Goal: Task Accomplishment & Management: Complete application form

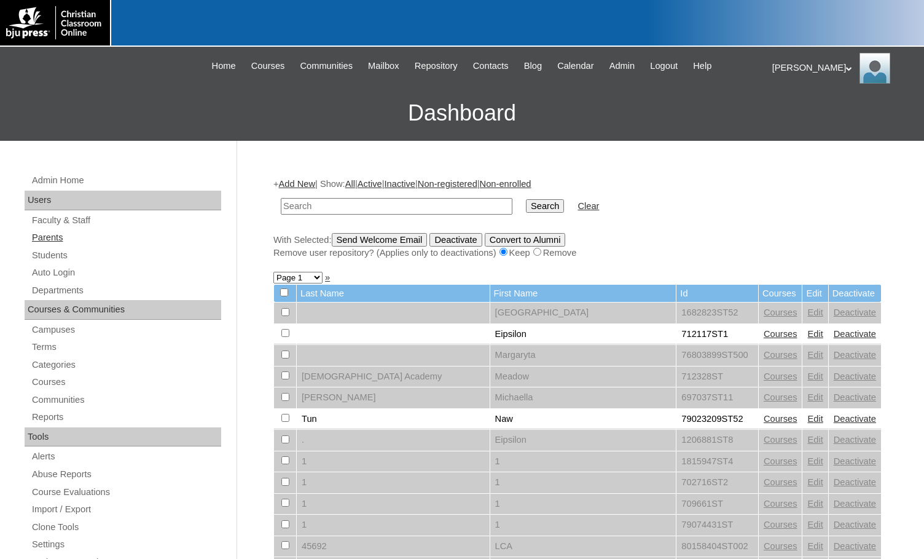
click at [47, 240] on link "Parents" at bounding box center [126, 237] width 190 height 15
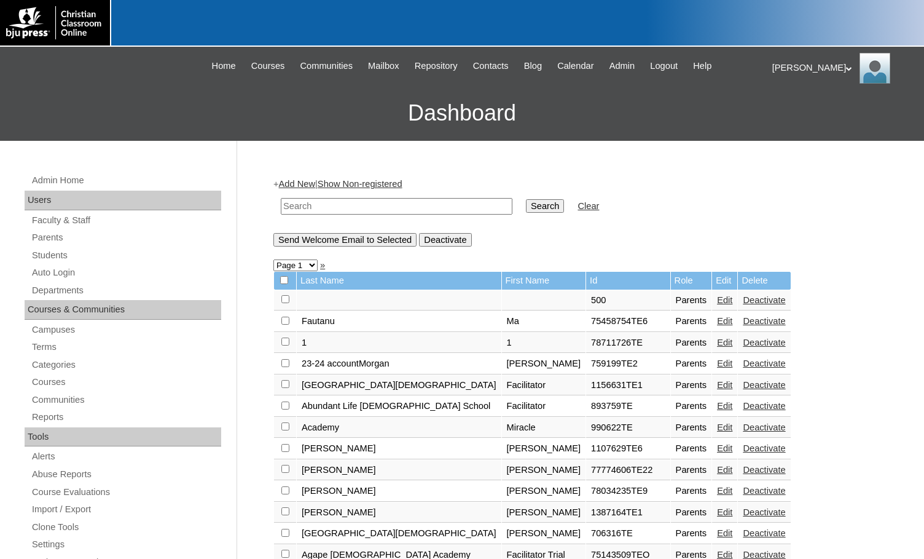
click at [459, 203] on input "text" at bounding box center [397, 206] width 232 height 17
paste input "1619388"
type input "1619388"
click at [526, 206] on input "Search" at bounding box center [545, 206] width 38 height 14
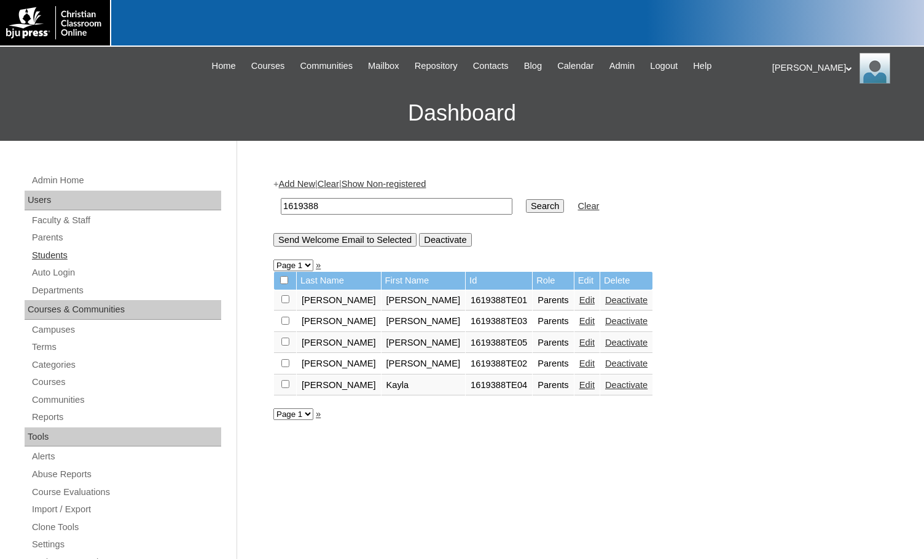
click at [72, 256] on link "Students" at bounding box center [126, 255] width 190 height 15
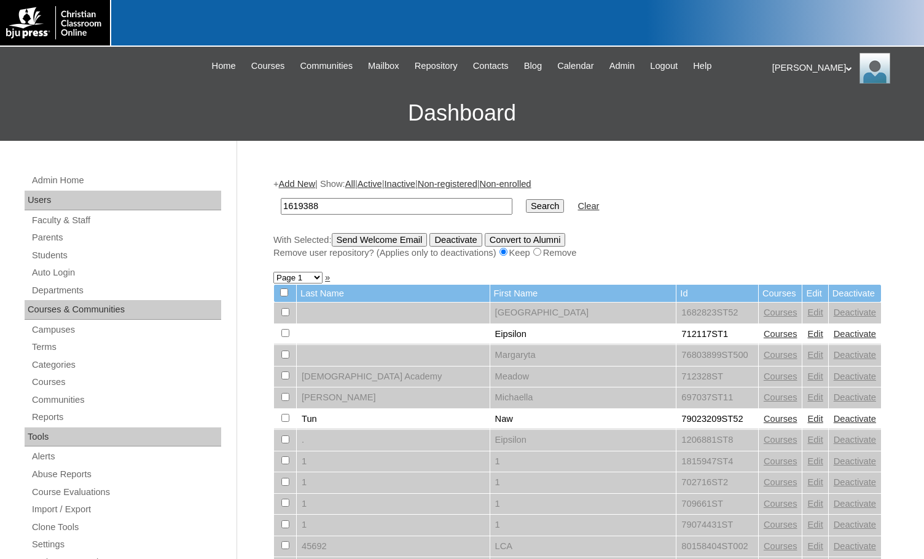
type input "1619388"
click at [526, 203] on input "Search" at bounding box center [545, 206] width 38 height 14
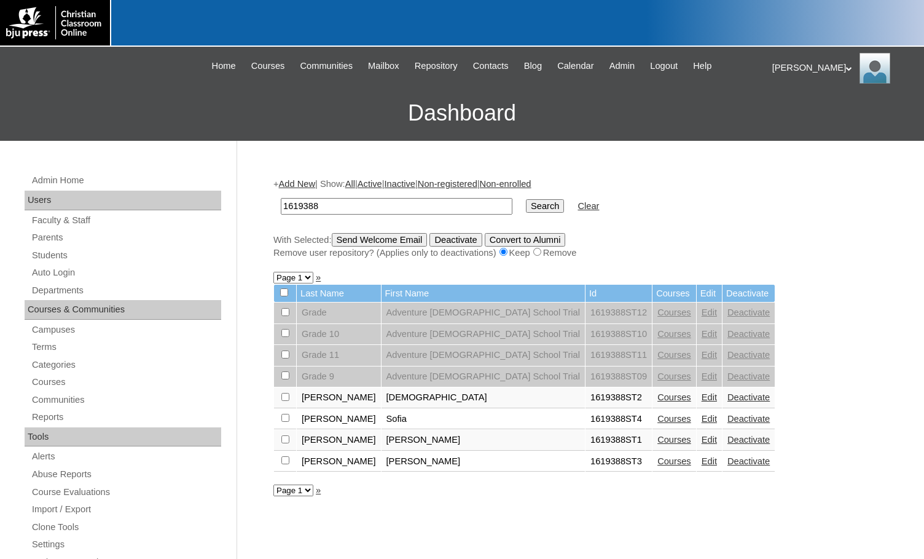
click at [299, 182] on link "Add New" at bounding box center [297, 184] width 36 height 10
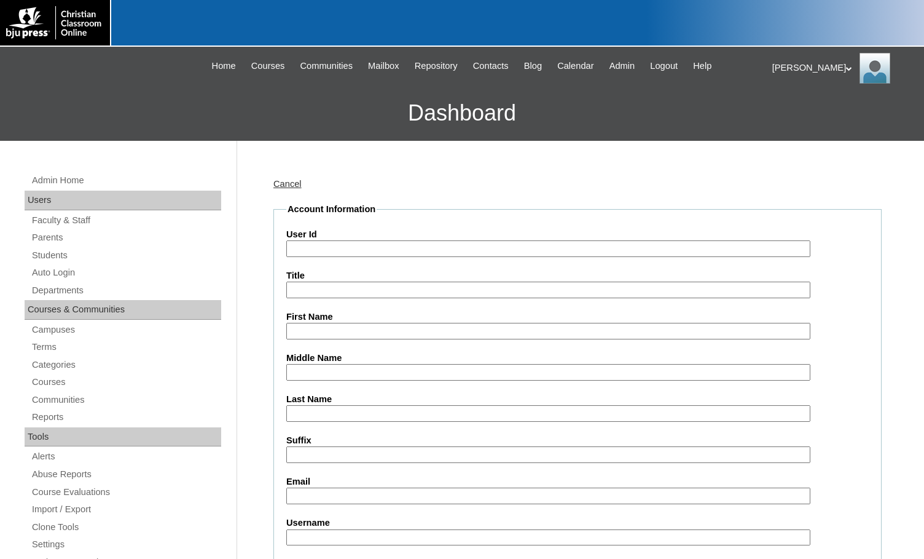
click at [328, 247] on input "User Id" at bounding box center [548, 248] width 524 height 17
paste input "1619388"
type input "1619388ST5"
type input "Jackson"
type input "Makimoto"
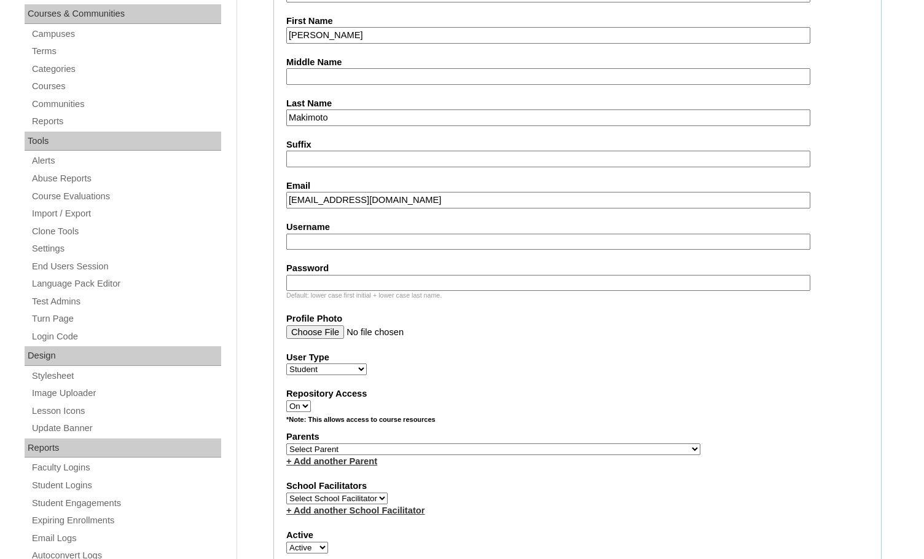
scroll to position [307, 0]
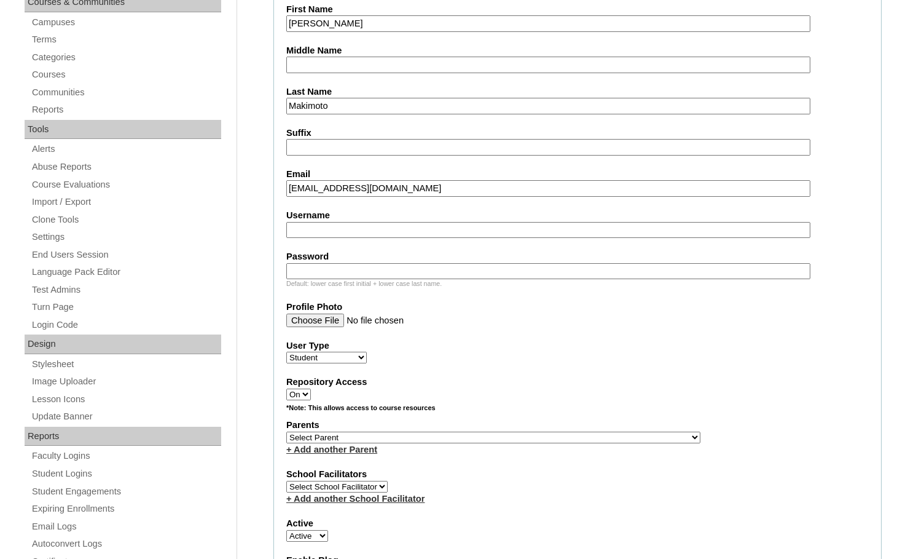
type input "ablackwell@adventurechristian.org"
click at [543, 439] on select "Select Parent , Fautanu, Ma 1, 1 23-24 accountMorgan, Jason 6th Street Mennonit…" at bounding box center [493, 437] width 414 height 12
select select "33981"
click at [595, 436] on div "Parents Select Parent , Fautanu, Ma 1, 1 23-24 accountMorgan, Jason 6th Street …" at bounding box center [577, 436] width 582 height 37
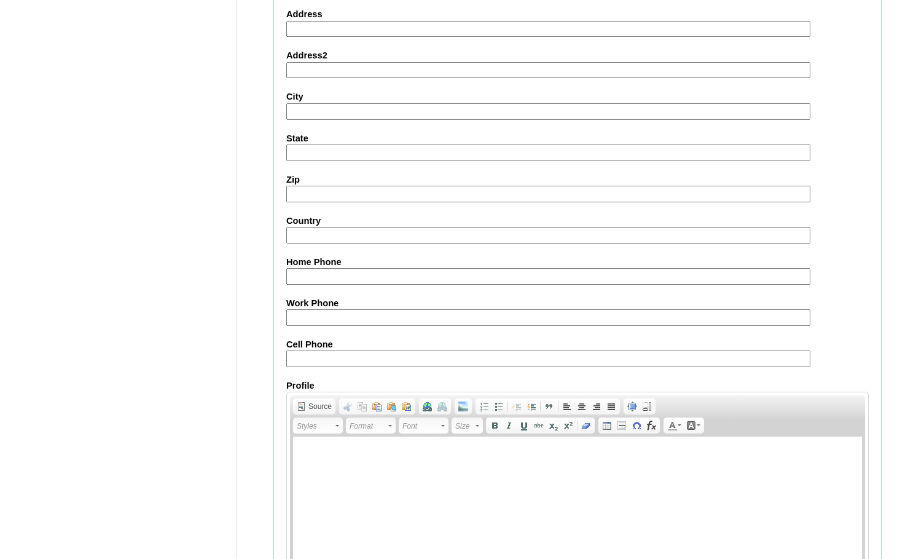
scroll to position [1311, 0]
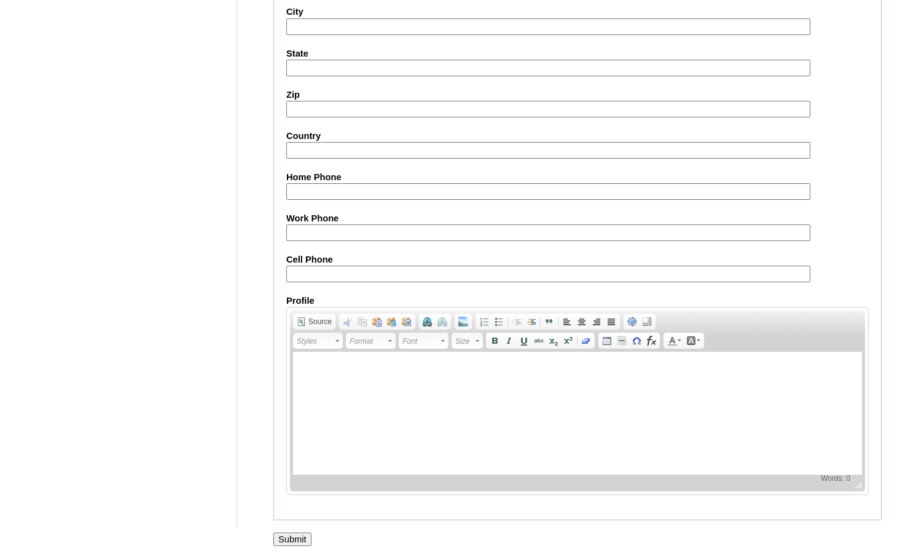
click at [288, 540] on input "Submit" at bounding box center [292, 539] width 38 height 14
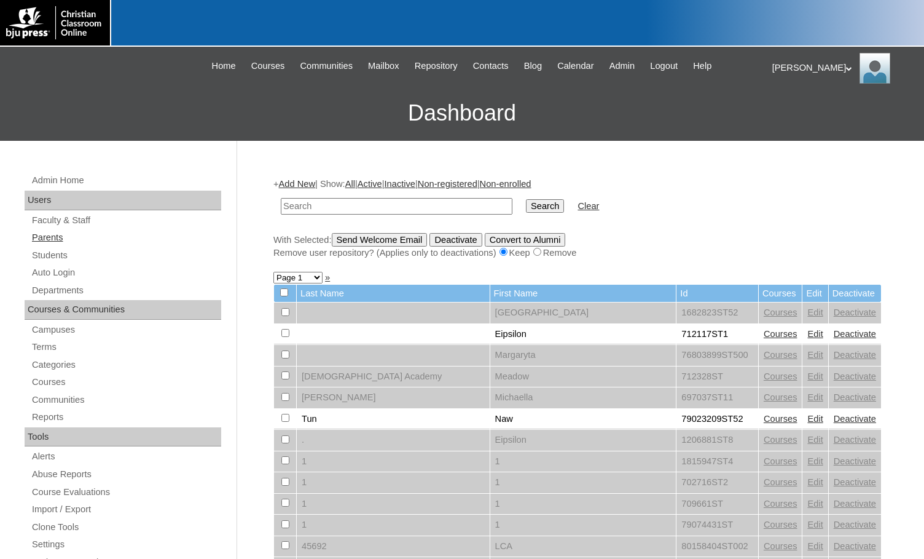
click at [92, 238] on link "Parents" at bounding box center [126, 237] width 190 height 15
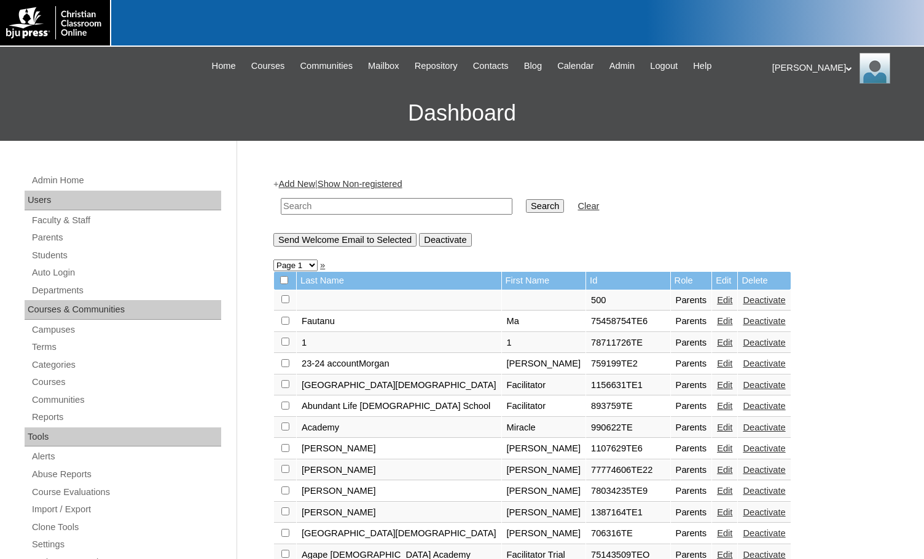
click at [302, 206] on input "text" at bounding box center [397, 206] width 232 height 17
type input "vayle"
click at [526, 199] on input "Search" at bounding box center [545, 206] width 38 height 14
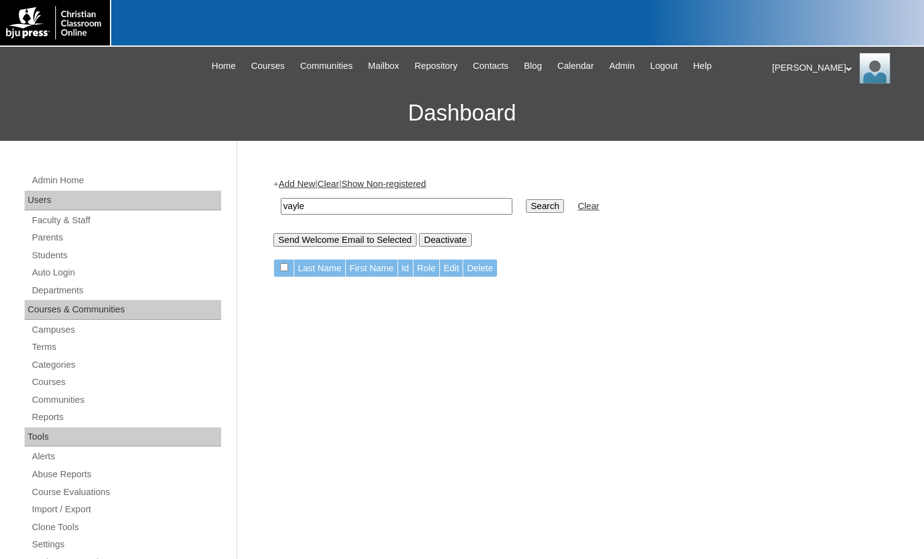
drag, startPoint x: 329, startPoint y: 203, endPoint x: 256, endPoint y: 202, distance: 73.1
click at [257, 202] on div "Admin Home Users Faculty & Staff Parents Students Auto Login Departments Course…" at bounding box center [462, 564] width 924 height 847
type input "northside"
click at [526, 199] on input "Search" at bounding box center [545, 206] width 38 height 14
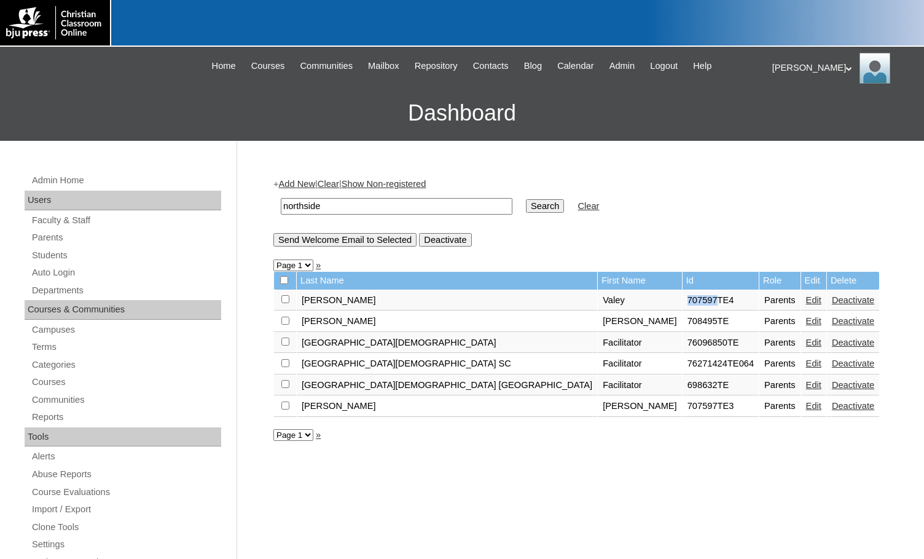
drag, startPoint x: 509, startPoint y: 300, endPoint x: 536, endPoint y: 300, distance: 27.7
click at [683, 300] on td "707597TE4" at bounding box center [721, 300] width 76 height 21
copy td "707597"
drag, startPoint x: 350, startPoint y: 207, endPoint x: 271, endPoint y: 206, distance: 79.3
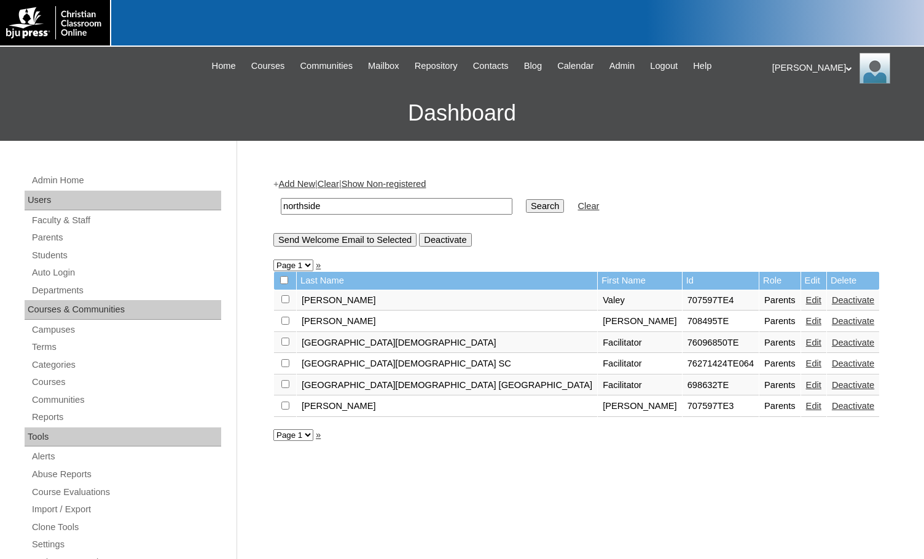
paste input "707597"
type input "707597"
click at [526, 207] on input "Search" at bounding box center [545, 206] width 38 height 14
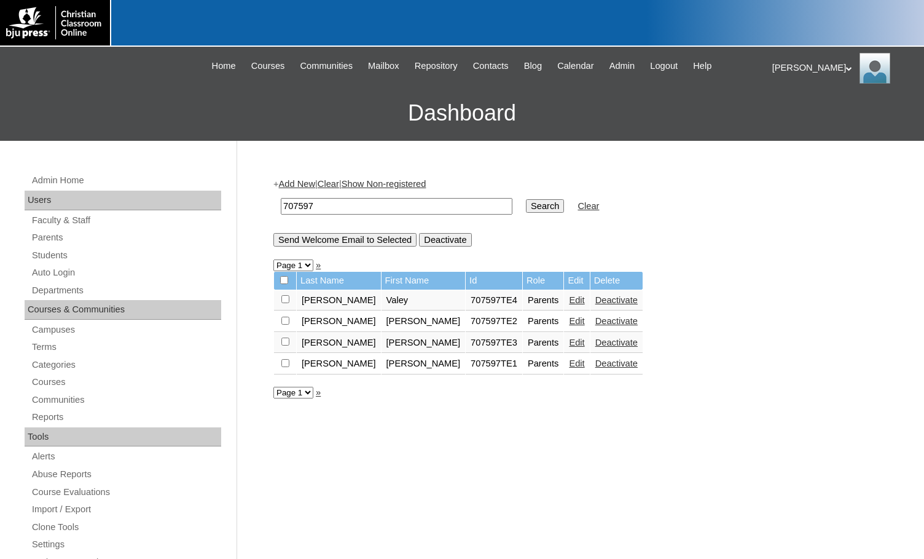
click at [569, 302] on link "Edit" at bounding box center [576, 300] width 15 height 10
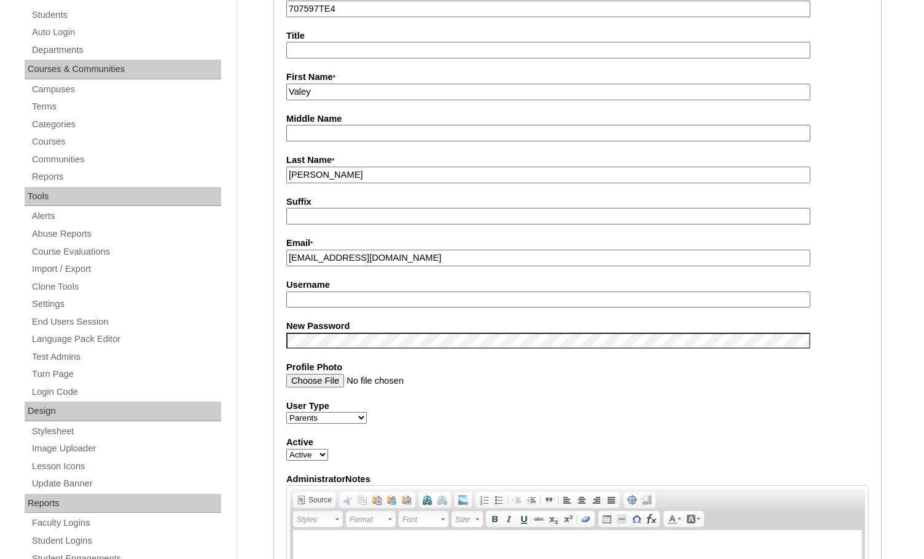
scroll to position [246, 0]
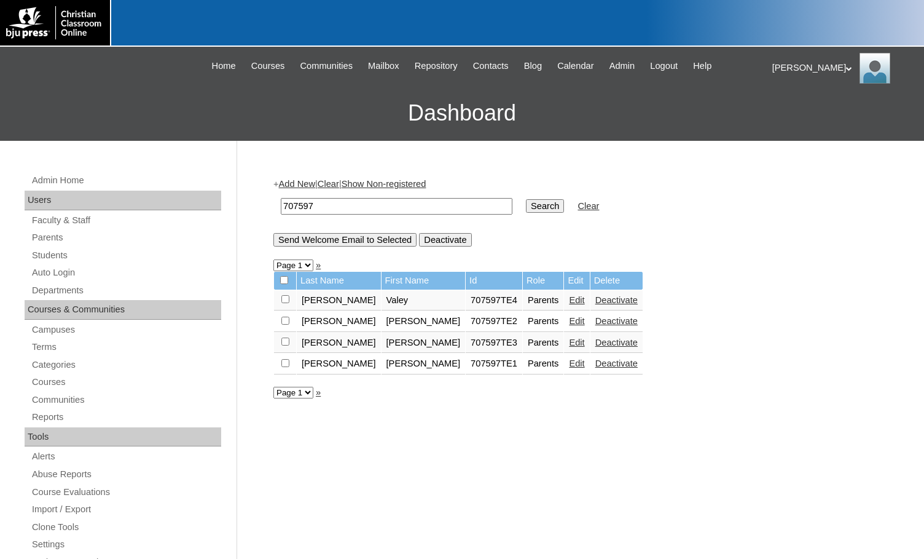
click at [282, 299] on input "checkbox" at bounding box center [285, 299] width 8 height 8
checkbox input "true"
click at [330, 236] on input "Send Welcome Email to Selected" at bounding box center [344, 240] width 143 height 14
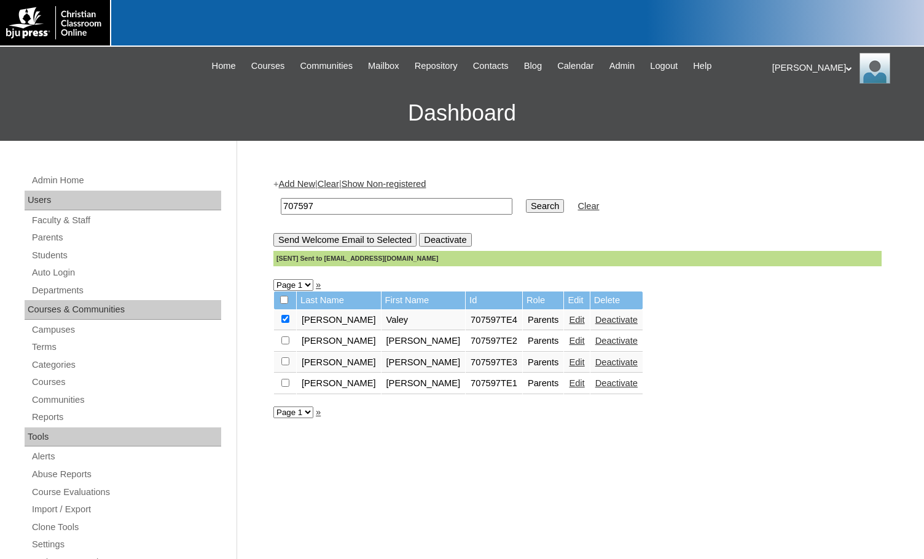
click at [569, 315] on link "Edit" at bounding box center [576, 320] width 15 height 10
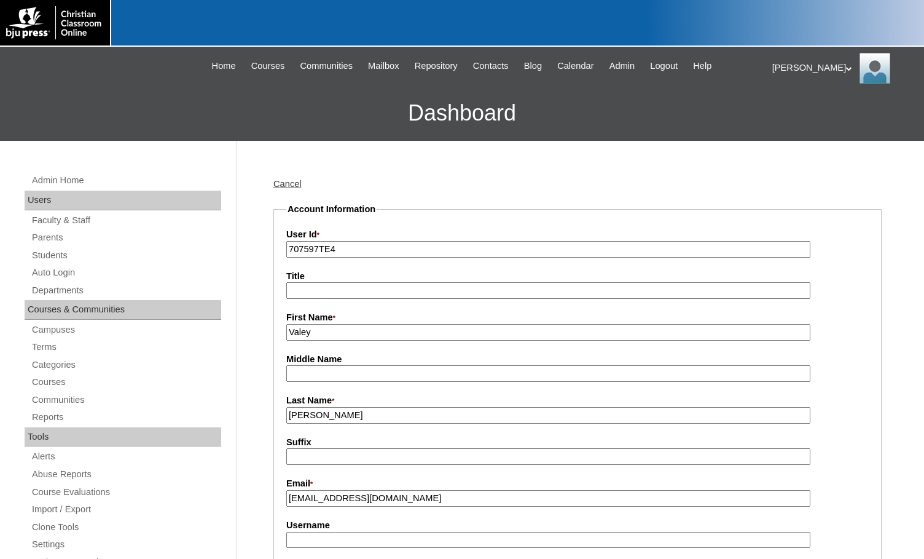
type input "msevilla"
click at [302, 333] on input "Valey" at bounding box center [548, 332] width 524 height 17
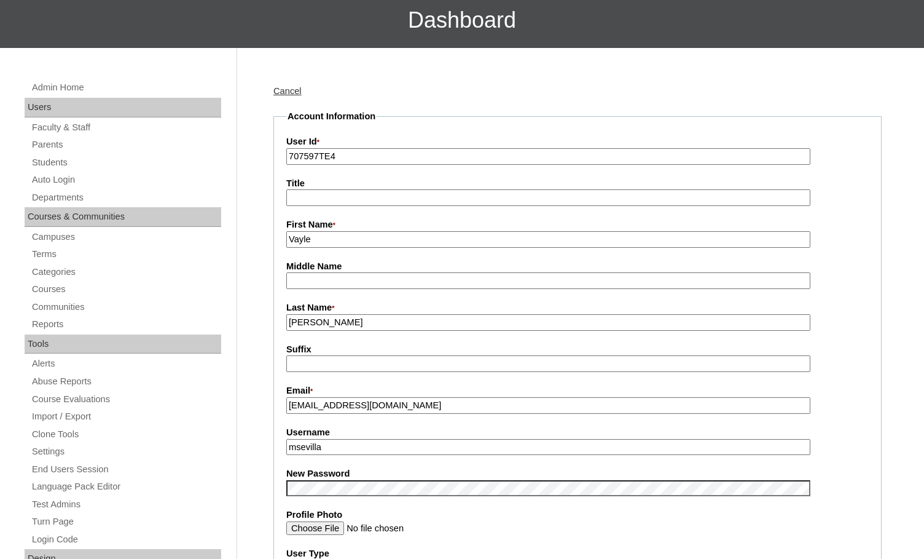
scroll to position [123, 0]
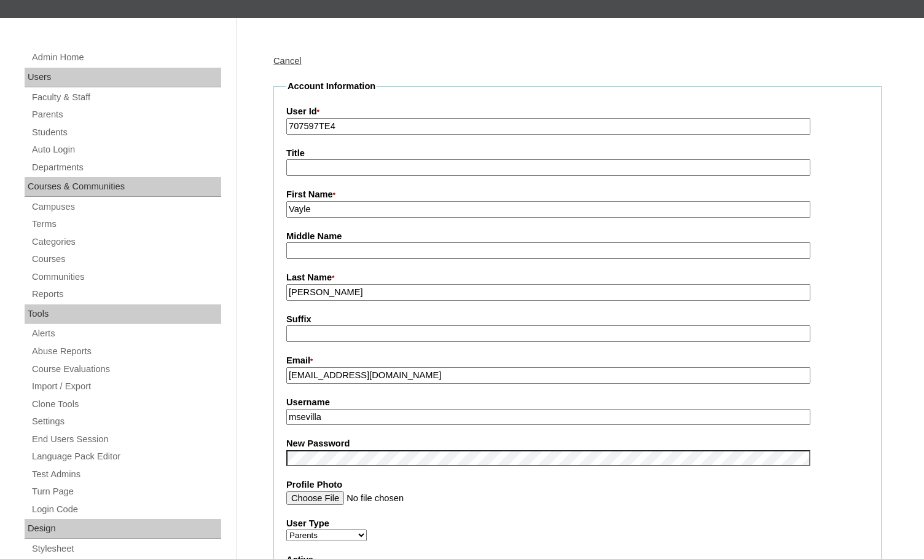
type input "Vayle"
drag, startPoint x: 347, startPoint y: 422, endPoint x: 249, endPoint y: 409, distance: 98.5
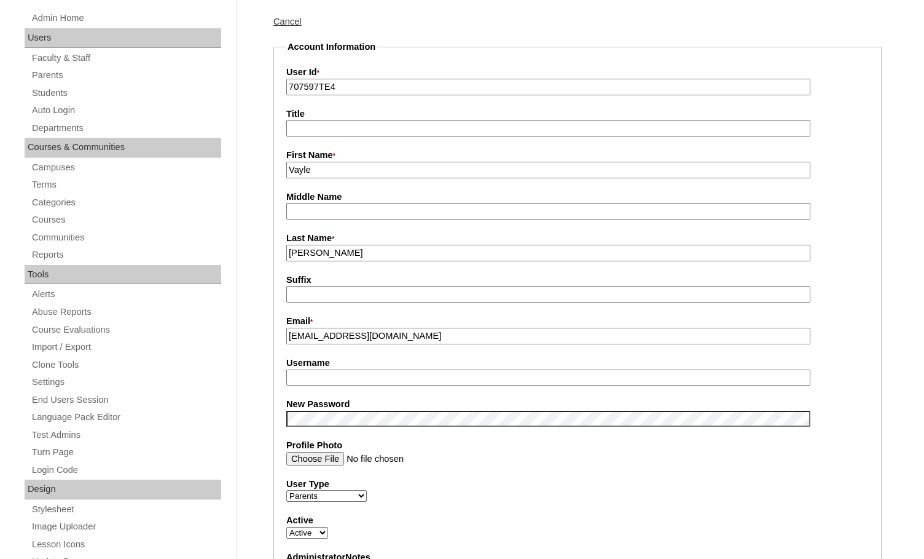
scroll to position [184, 0]
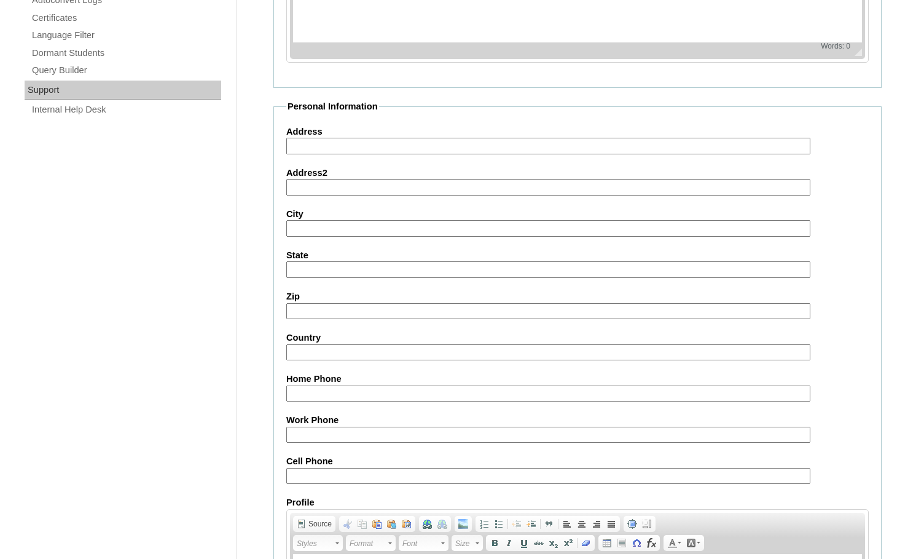
scroll to position [1056, 0]
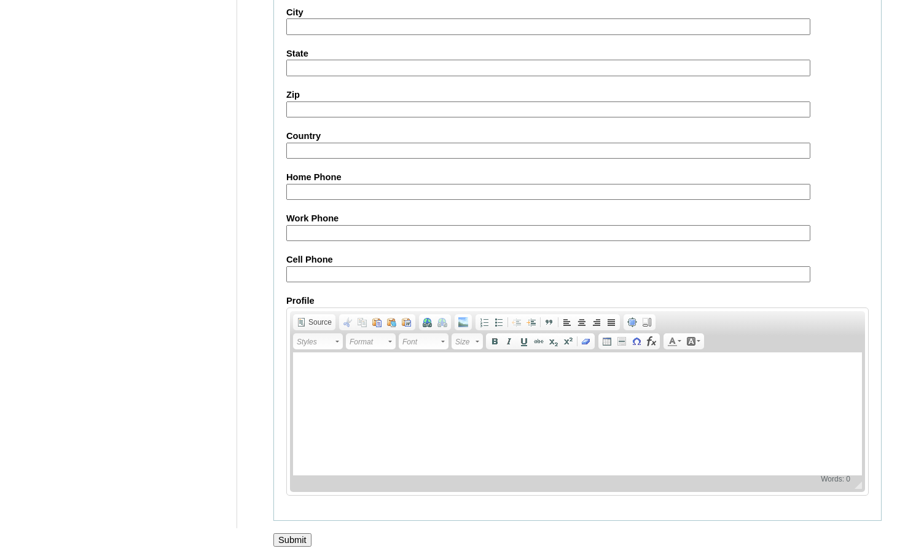
click at [301, 536] on input "Submit" at bounding box center [292, 540] width 38 height 14
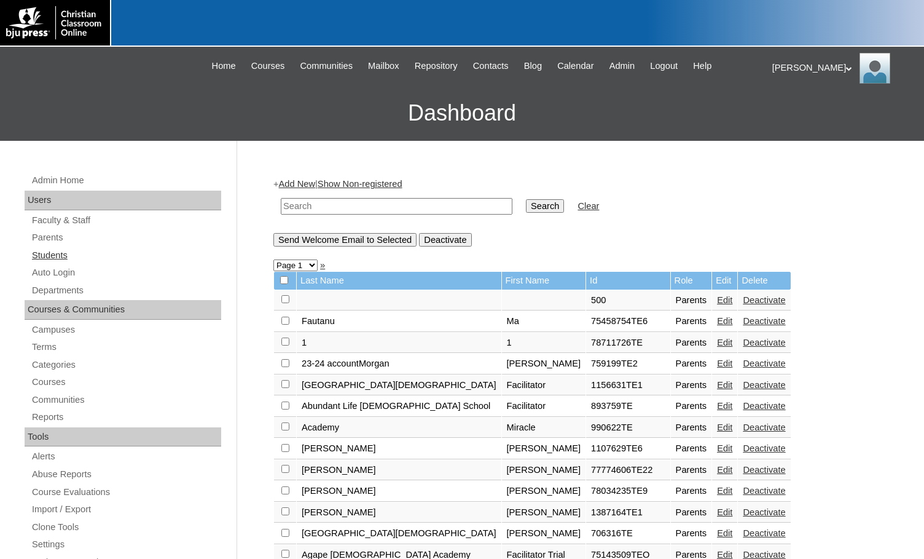
click at [55, 254] on link "Students" at bounding box center [126, 255] width 190 height 15
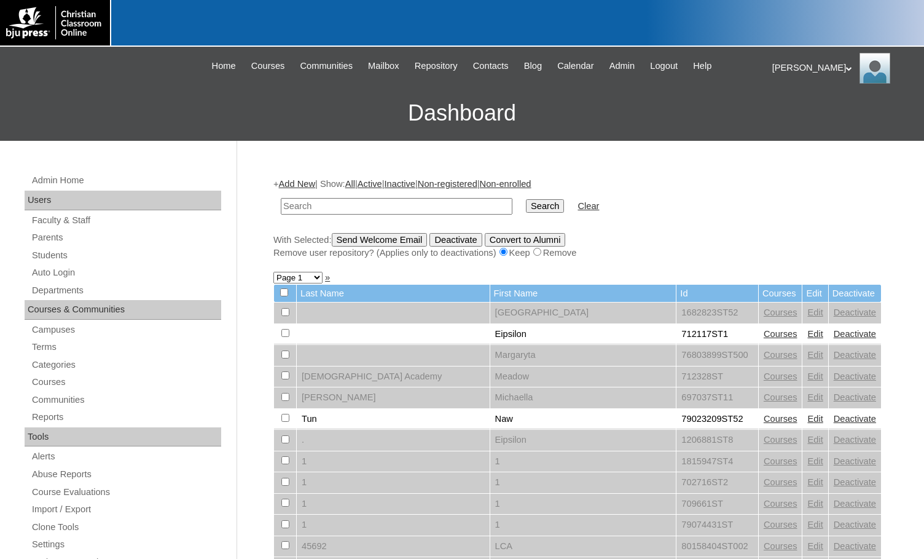
click at [308, 208] on input "text" at bounding box center [397, 206] width 232 height 17
click at [308, 205] on input "text" at bounding box center [397, 206] width 232 height 17
type input "695640"
click at [526, 210] on input "Search" at bounding box center [545, 206] width 38 height 14
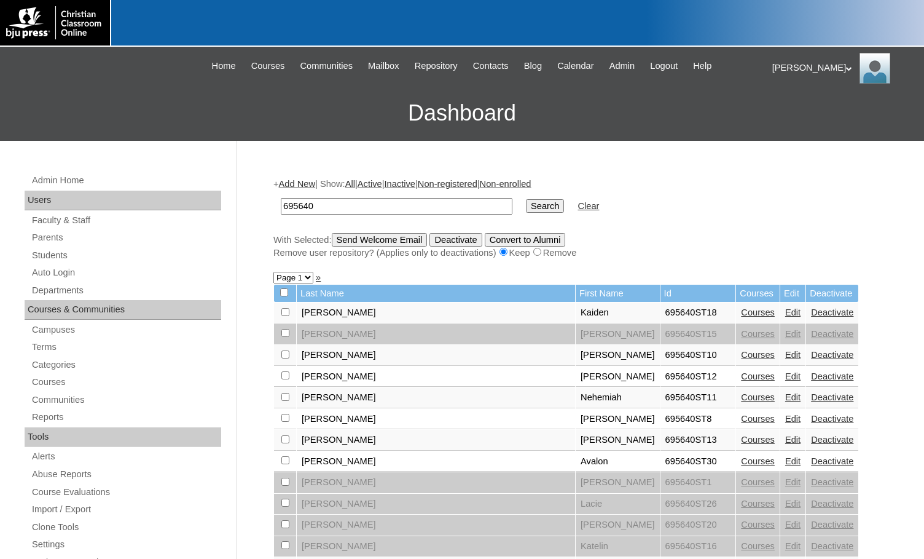
click at [741, 310] on link "Courses" at bounding box center [758, 312] width 34 height 10
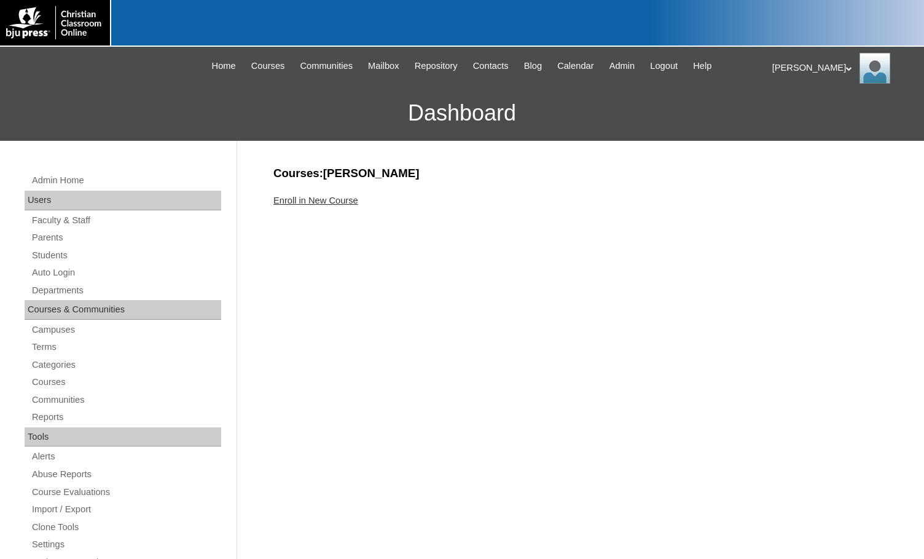
click at [347, 202] on link "Enroll in New Course" at bounding box center [315, 200] width 85 height 10
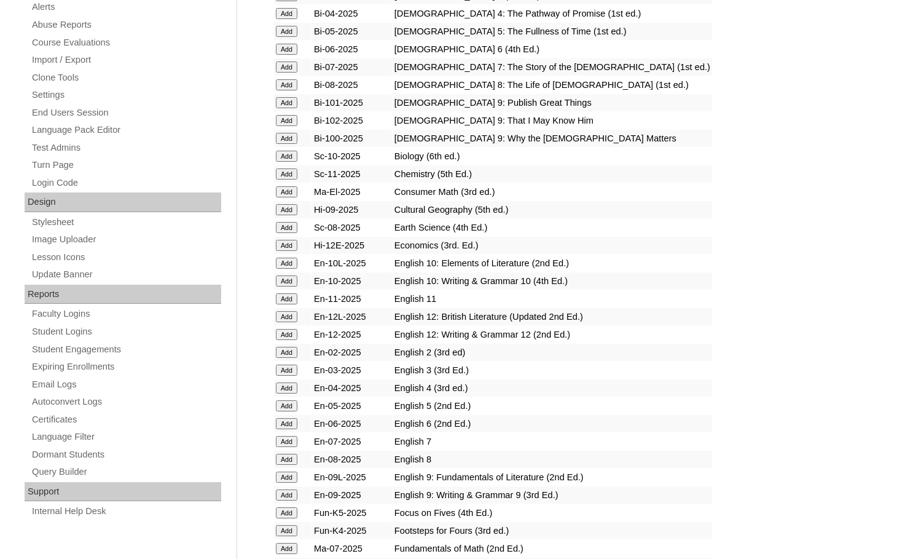
scroll to position [614, 0]
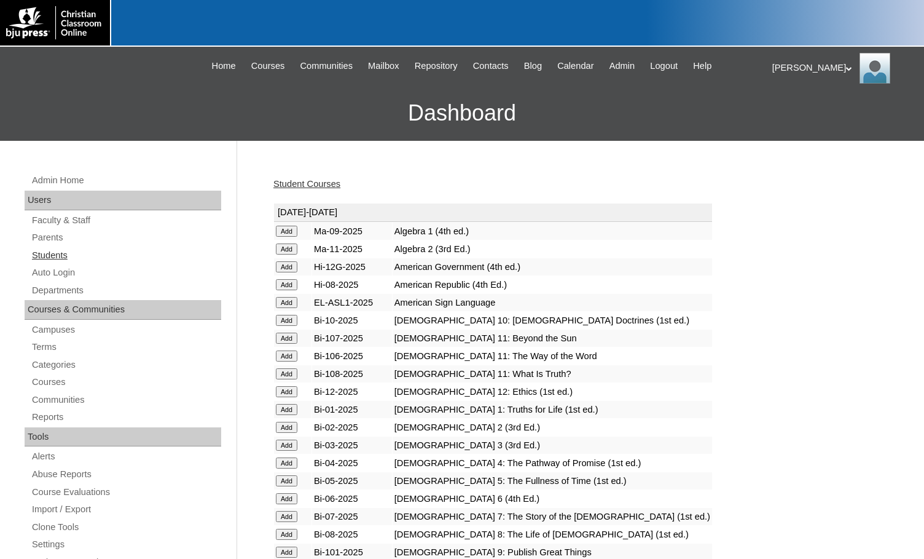
click at [76, 253] on link "Students" at bounding box center [126, 255] width 190 height 15
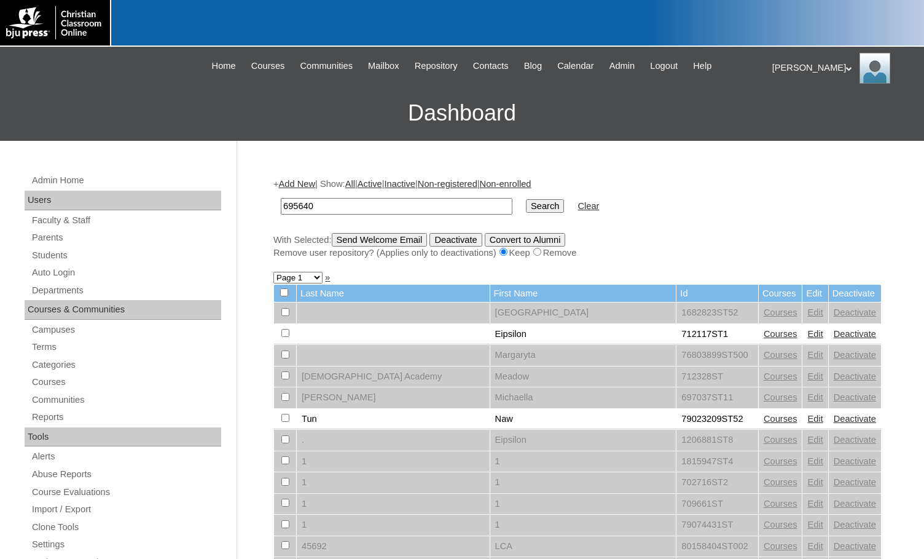
type input "695640"
click at [526, 199] on input "Search" at bounding box center [545, 206] width 38 height 14
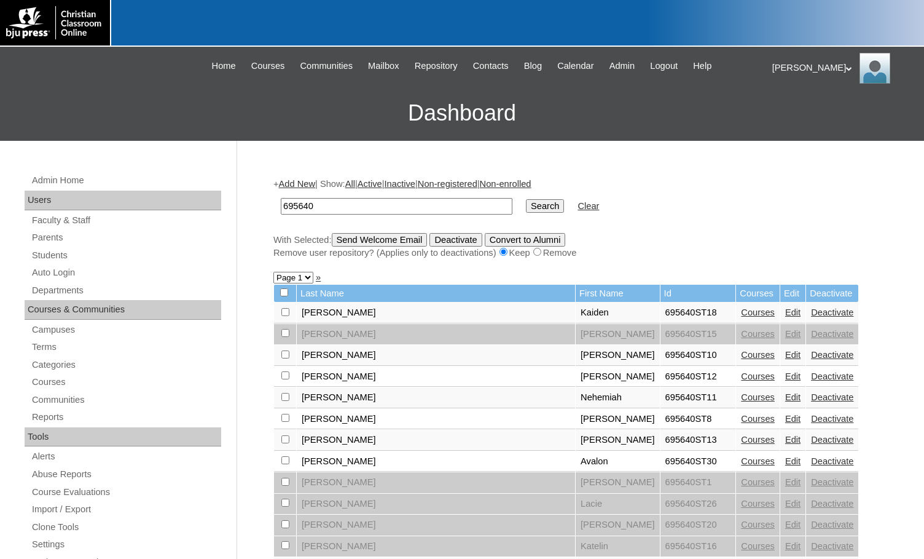
click at [315, 186] on link "Add New" at bounding box center [297, 184] width 36 height 10
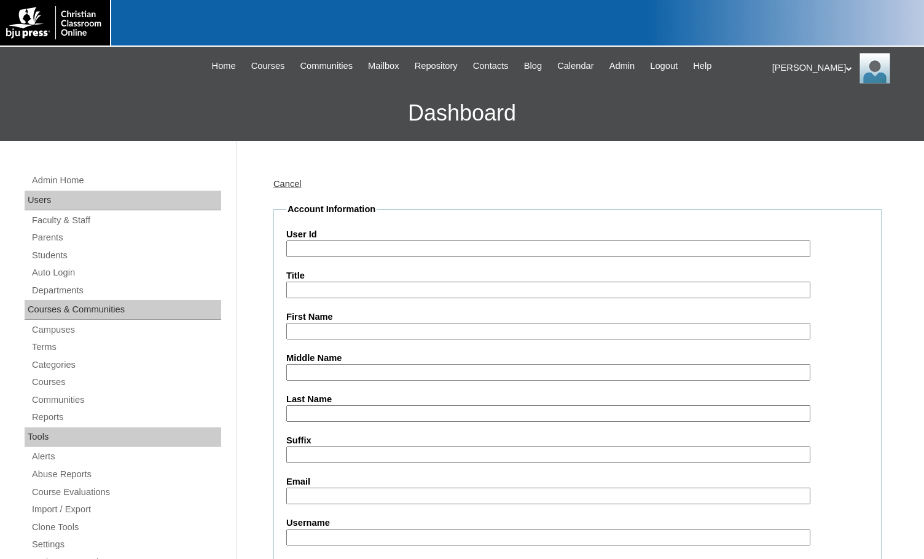
click at [351, 248] on input "User Id" at bounding box center [548, 248] width 524 height 17
paste input "695640"
type input "695640ST32"
type input "Evelynn"
type input "[PERSON_NAME]"
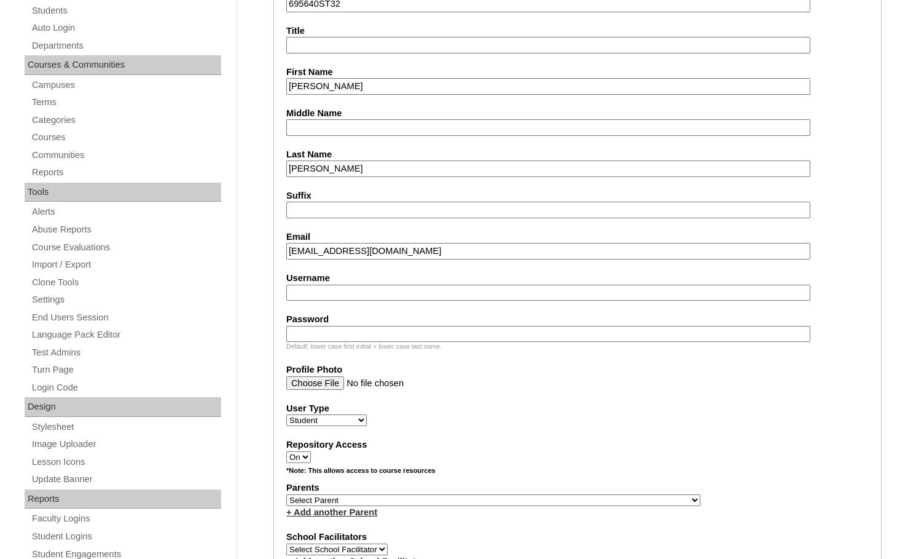
scroll to position [246, 0]
type input "efisher@gracegospelwv.net"
click at [445, 297] on input "Username" at bounding box center [548, 291] width 524 height 17
type input "e"
type input "e.robinette"
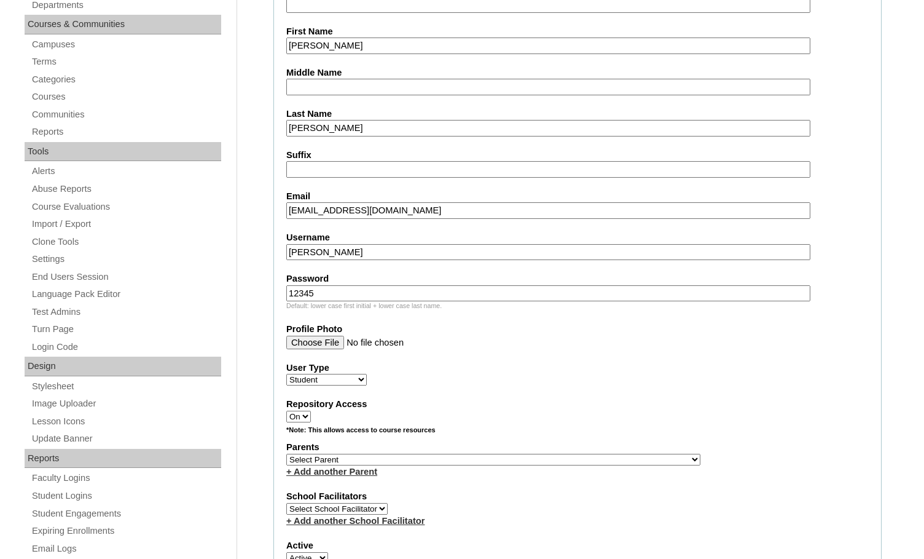
scroll to position [307, 0]
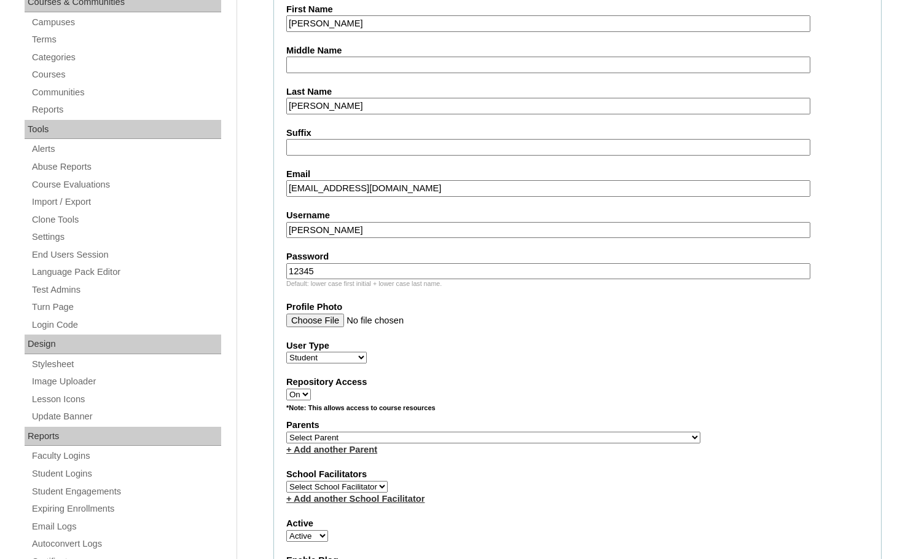
type input "12345"
click at [527, 437] on select "Select Parent , Fautanu, Ma 1, 1 23-24 accountMorgan, Jason 6th Street Mennonit…" at bounding box center [493, 437] width 414 height 12
select select "22510"
click at [593, 437] on div "Parents Select Parent , Fautanu, Ma 1, 1 23-24 accountMorgan, Jason 6th Street …" at bounding box center [577, 436] width 582 height 37
drag, startPoint x: 347, startPoint y: 233, endPoint x: 249, endPoint y: 226, distance: 97.4
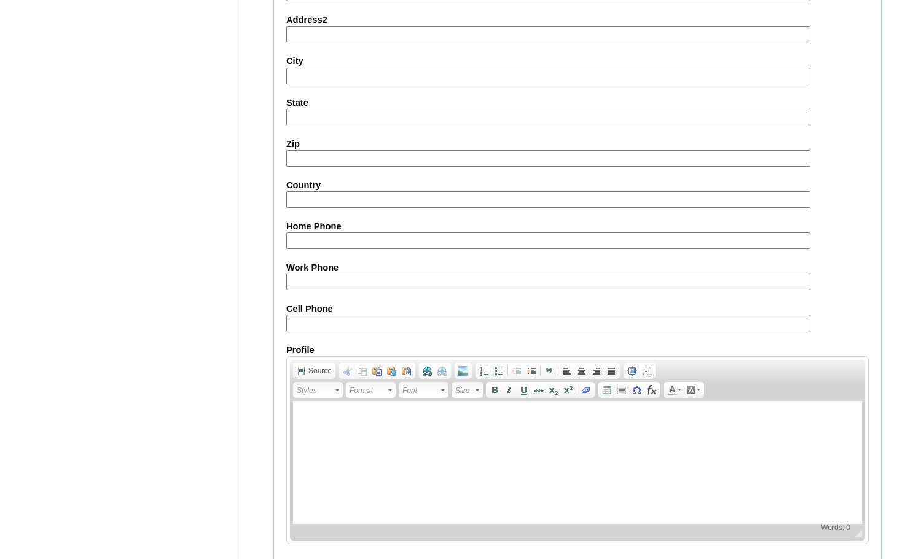
scroll to position [1311, 0]
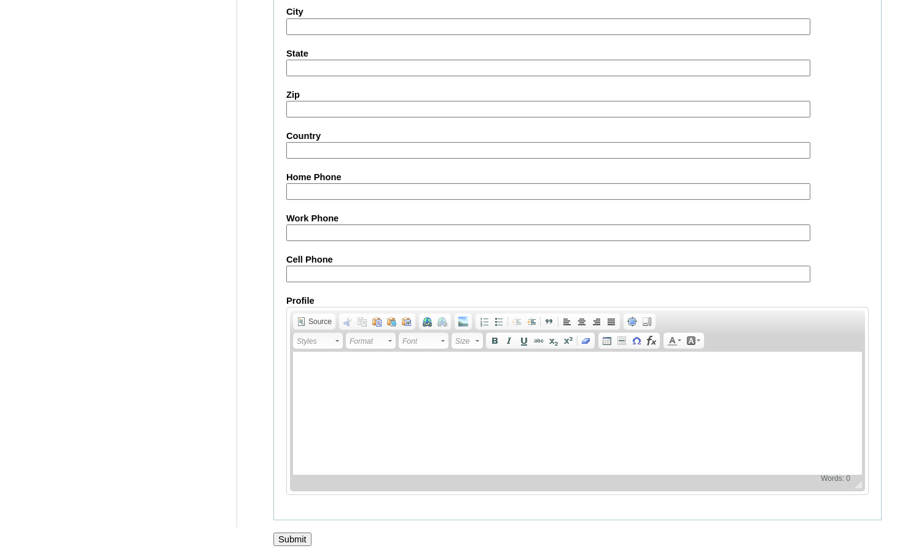
click at [305, 539] on input "Submit" at bounding box center [292, 539] width 38 height 14
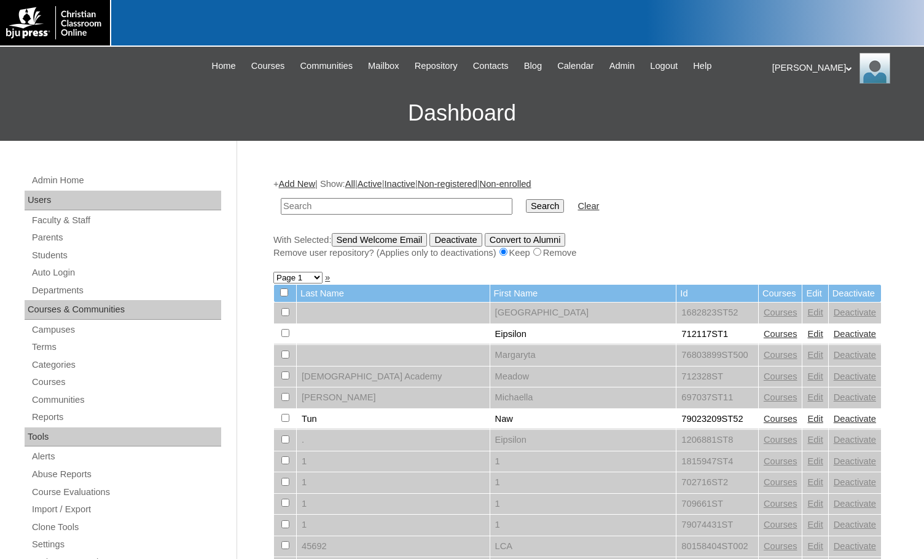
paste input "[PERSON_NAME]"
drag, startPoint x: 372, startPoint y: 204, endPoint x: 227, endPoint y: 219, distance: 145.2
paste input "695640"
type input "695640"
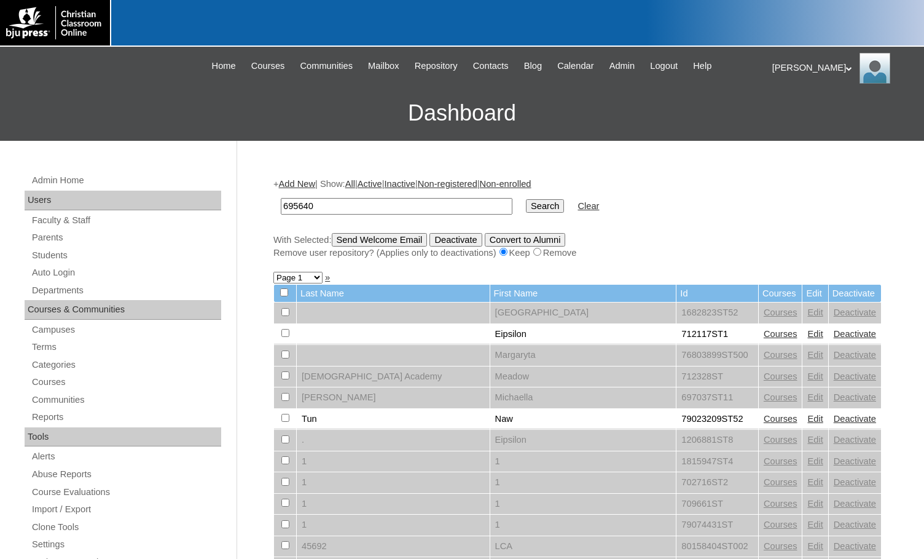
click at [526, 204] on input "Search" at bounding box center [545, 206] width 38 height 14
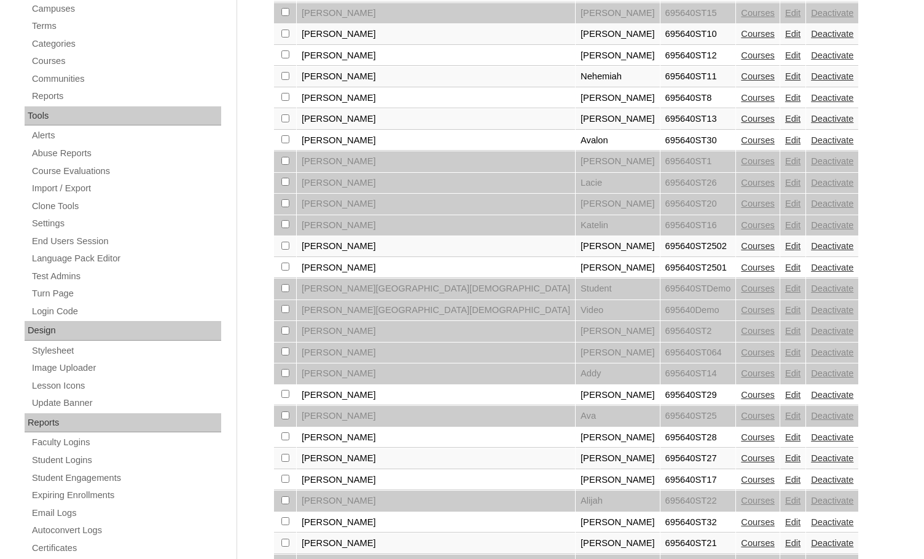
scroll to position [503, 0]
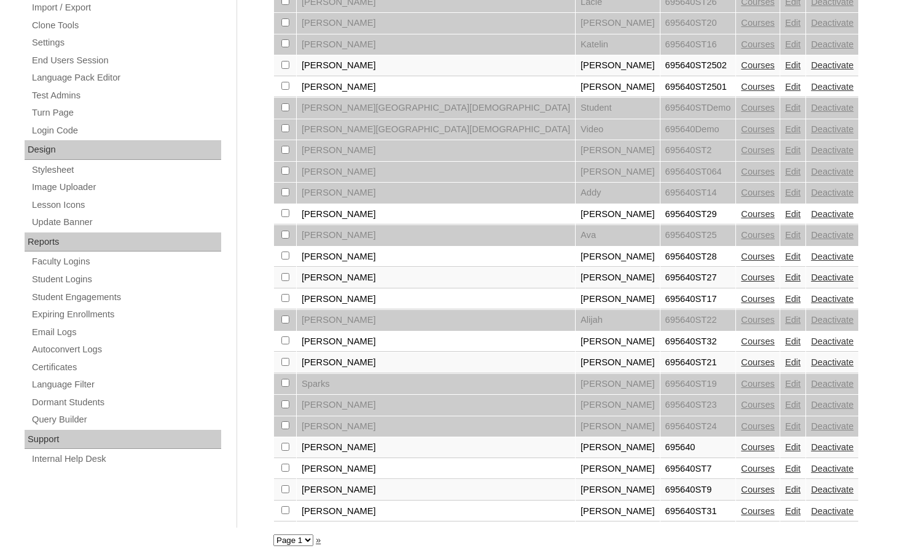
click at [741, 341] on link "Courses" at bounding box center [758, 341] width 34 height 10
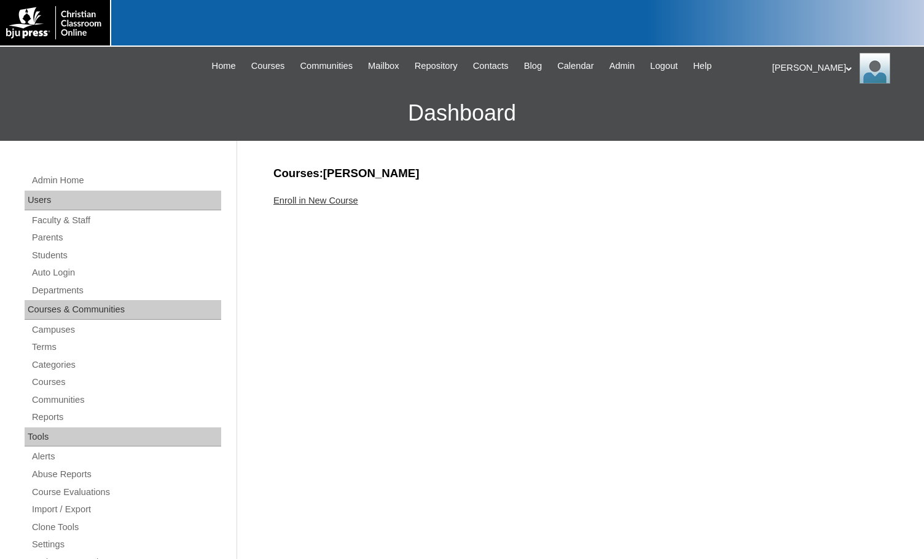
click at [355, 197] on link "Enroll in New Course" at bounding box center [315, 200] width 85 height 10
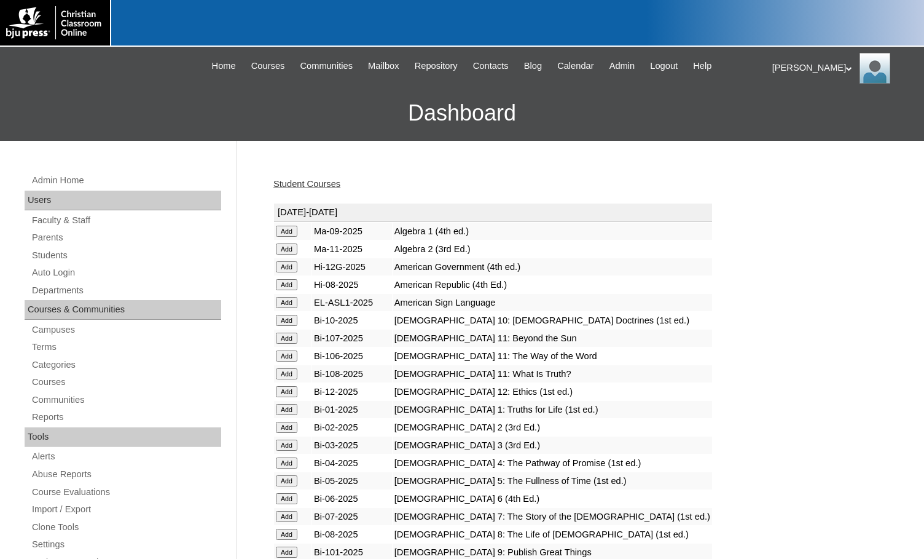
click at [291, 230] on input "Add" at bounding box center [287, 231] width 22 height 11
click at [57, 261] on link "Students" at bounding box center [126, 255] width 190 height 15
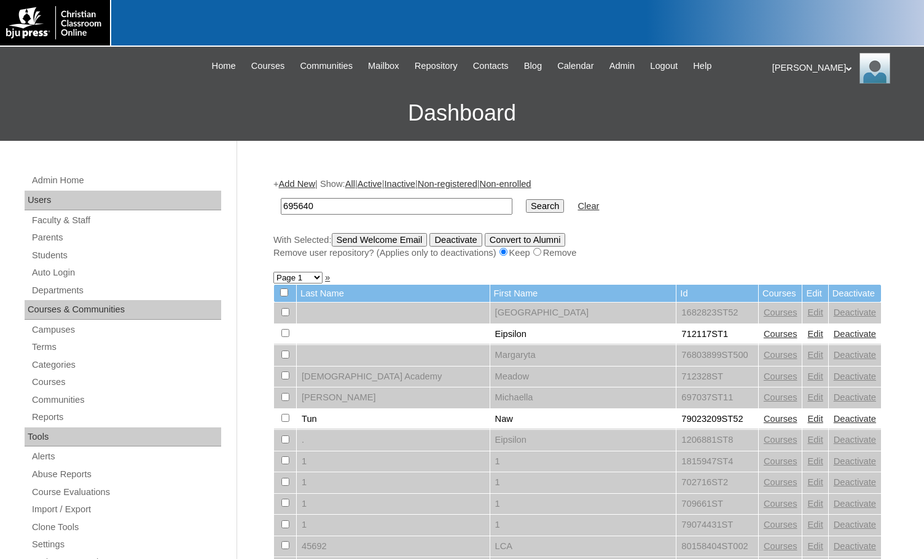
type input "695640"
click input "Search"
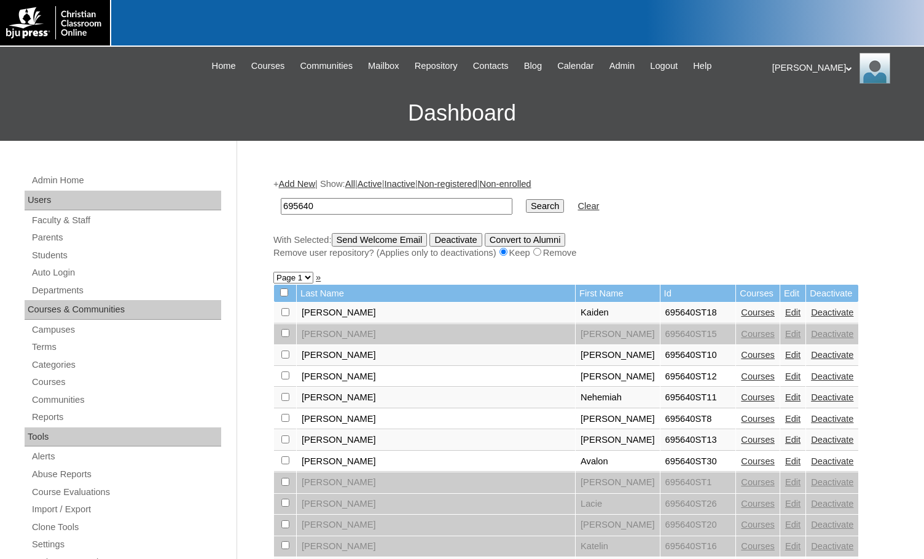
click at [308, 182] on link "Add New" at bounding box center [297, 184] width 36 height 10
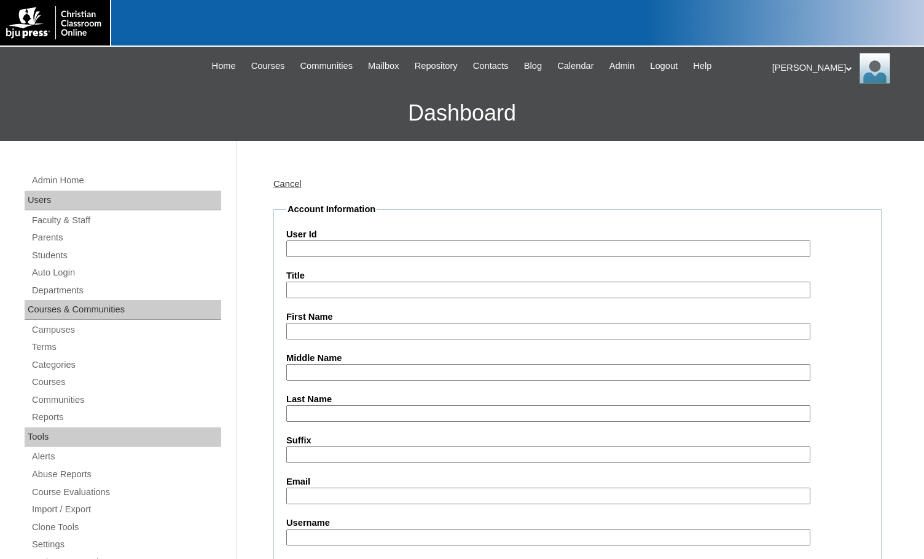
click at [346, 242] on input "User Id" at bounding box center [548, 248] width 524 height 17
paste input "695640"
type input "695640ST33"
type input "Camryn"
type input "Wallace-Spears"
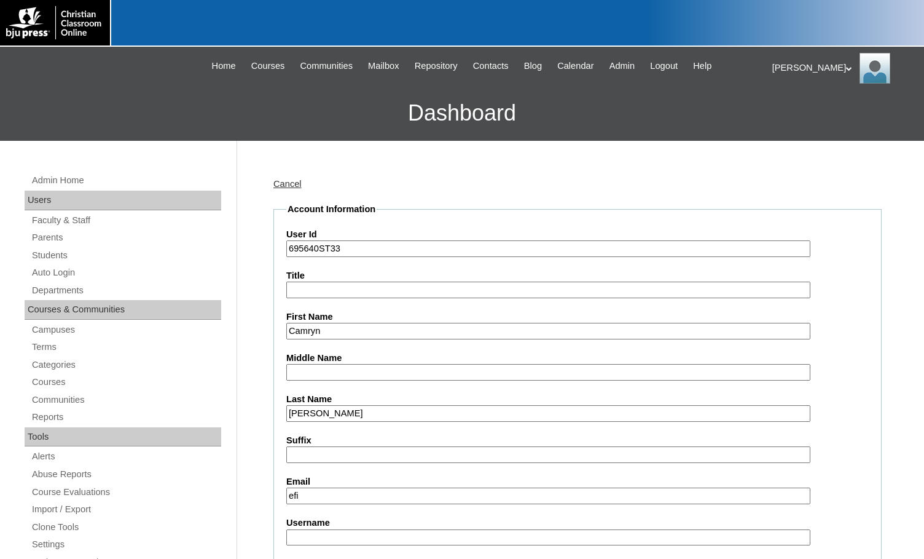
click at [317, 494] on input "efi" at bounding box center [548, 495] width 524 height 17
type input "efisher@gracegospelwv.net"
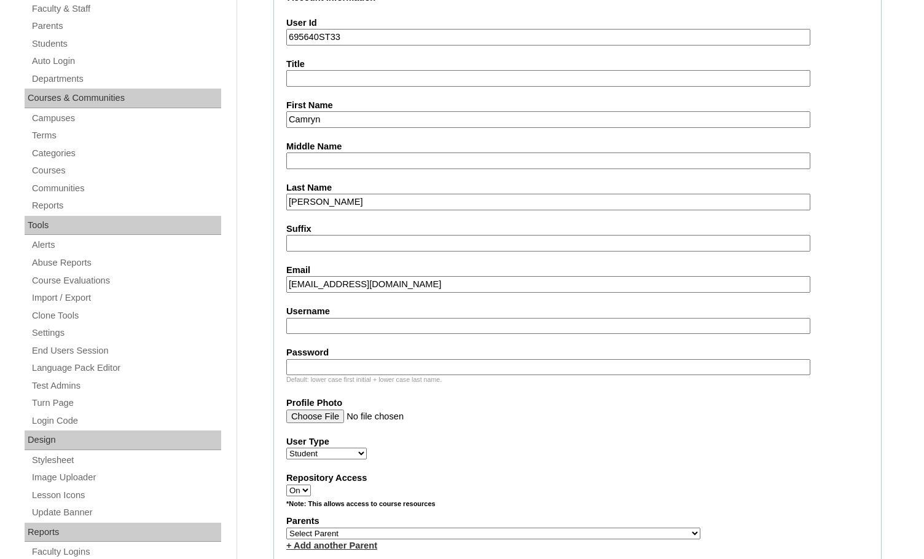
scroll to position [246, 0]
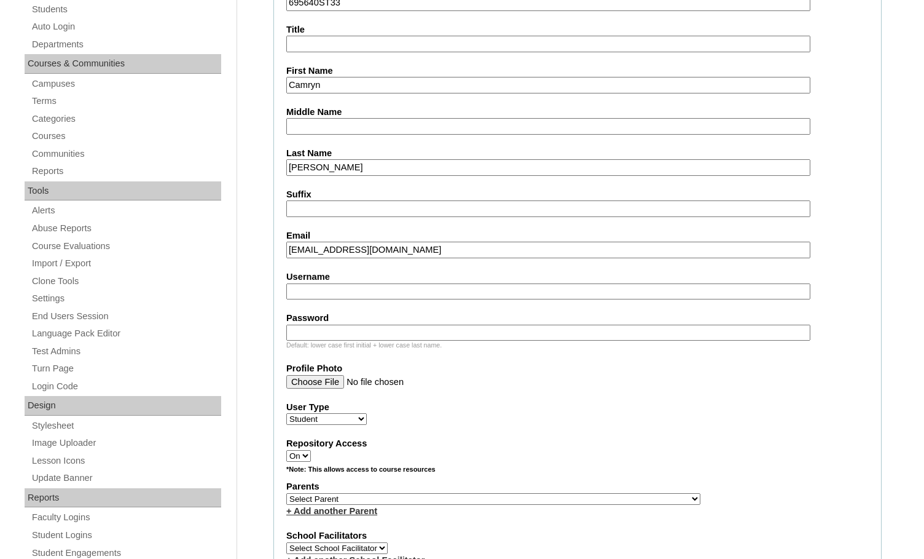
click at [561, 500] on select "Select Parent , Fautanu, Ma 1, 1 23-24 accountMorgan, Jason 6th Street Mennonit…" at bounding box center [493, 499] width 414 height 12
select select "22510"
click at [599, 504] on div "+ Add another Parent" at bounding box center [577, 510] width 582 height 13
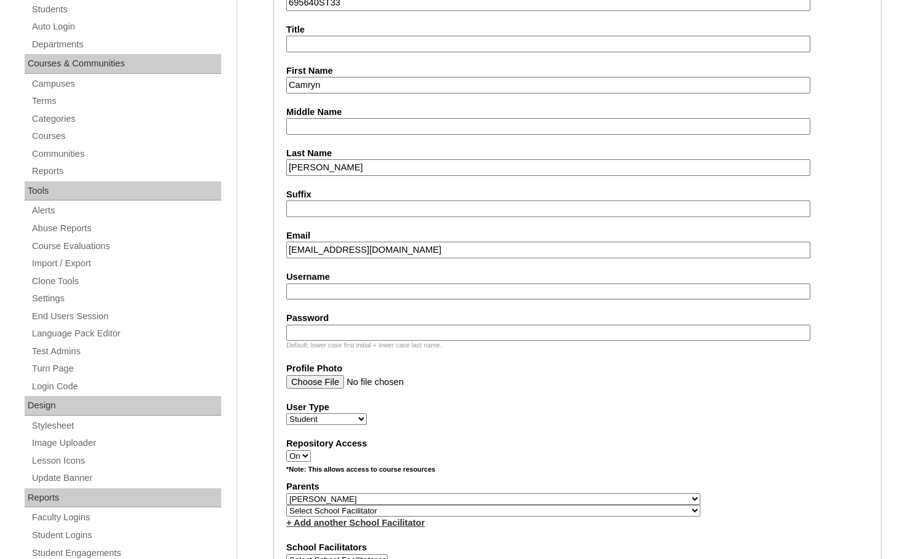
click at [359, 291] on input "Username" at bounding box center [548, 291] width 524 height 17
drag, startPoint x: 370, startPoint y: 294, endPoint x: 262, endPoint y: 284, distance: 108.0
type input "c.wallace-spears"
click at [377, 334] on input "Password" at bounding box center [548, 332] width 524 height 17
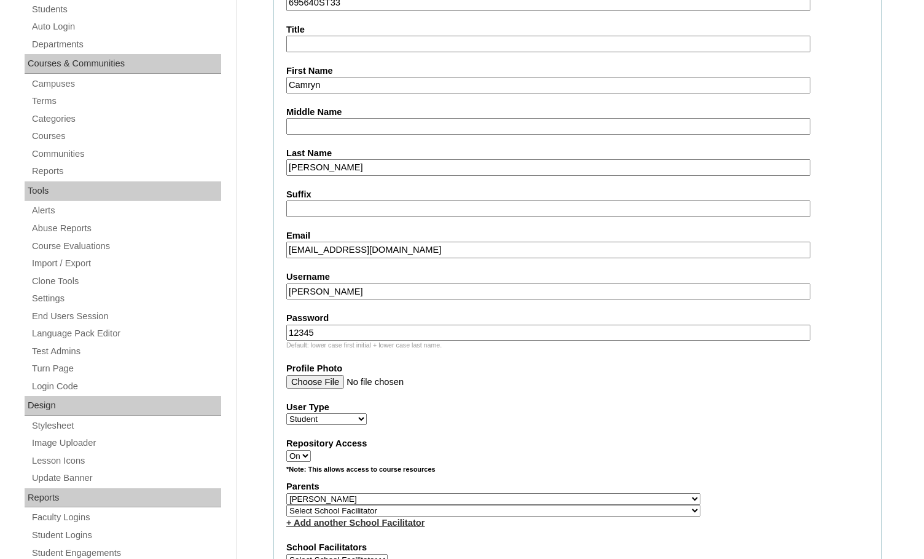
scroll to position [184, 0]
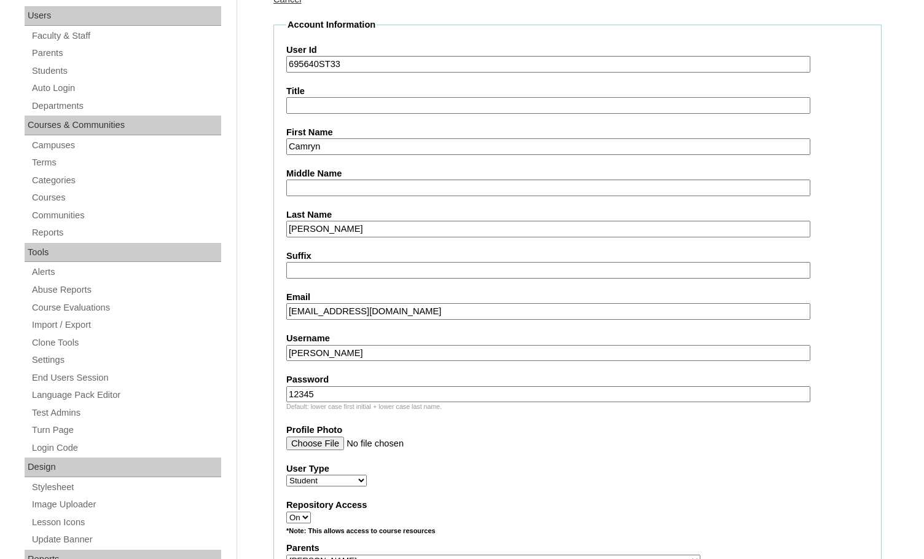
type input "12345"
drag, startPoint x: 318, startPoint y: 66, endPoint x: 276, endPoint y: 63, distance: 41.9
click at [276, 63] on fieldset "Account Information User Id 695640ST33 Title First Name Camryn Middle Name Last…" at bounding box center [577, 520] width 608 height 1005
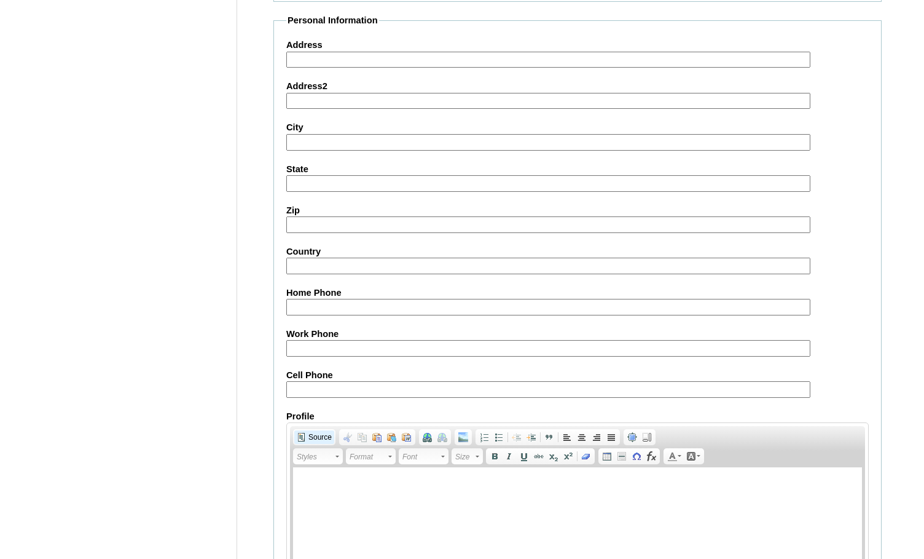
scroll to position [1323, 0]
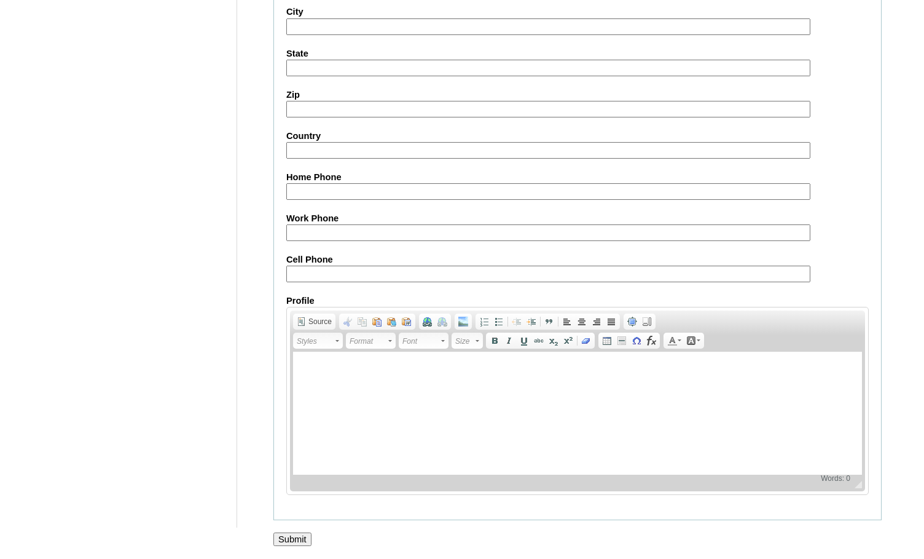
click at [296, 532] on input "Submit" at bounding box center [292, 539] width 38 height 14
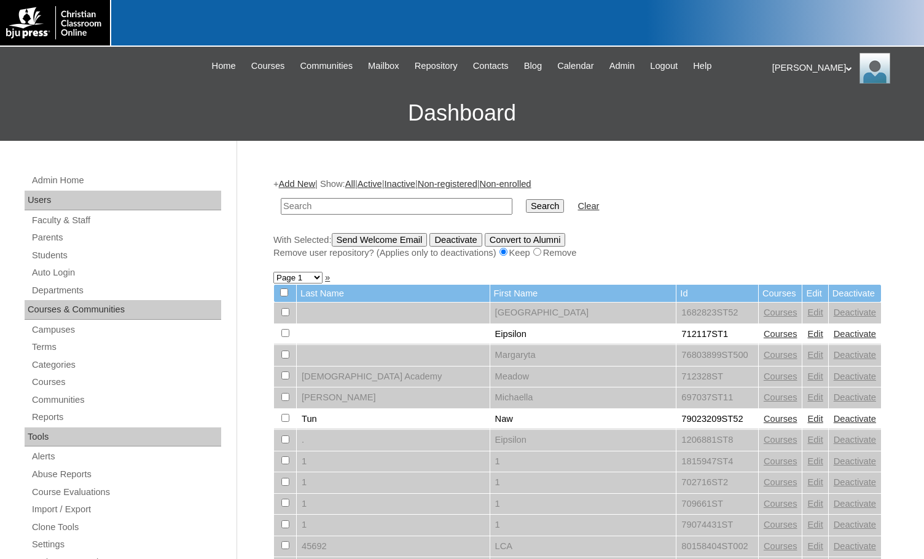
click at [337, 214] on td at bounding box center [397, 206] width 244 height 29
click at [339, 207] on input "text" at bounding box center [397, 206] width 232 height 17
paste input "695640"
type input "695640"
click at [526, 199] on input "Search" at bounding box center [545, 206] width 38 height 14
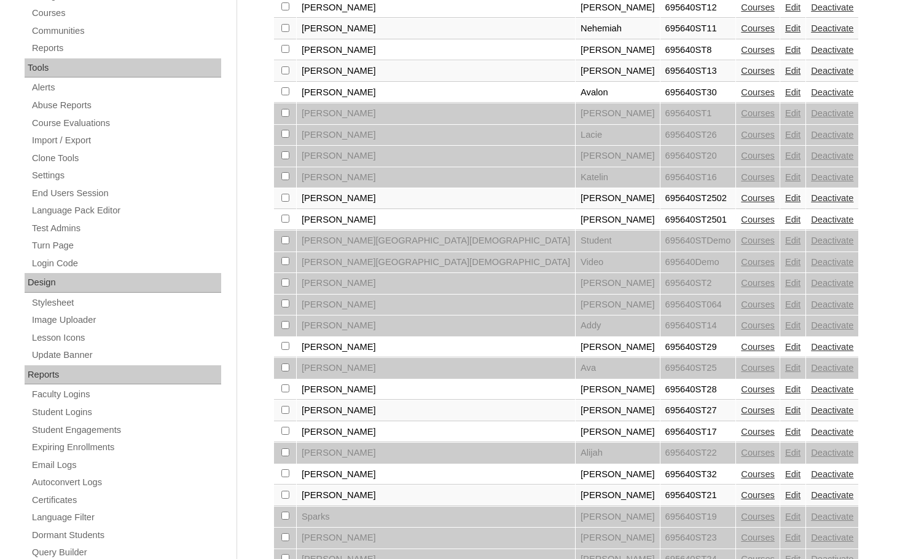
scroll to position [524, 0]
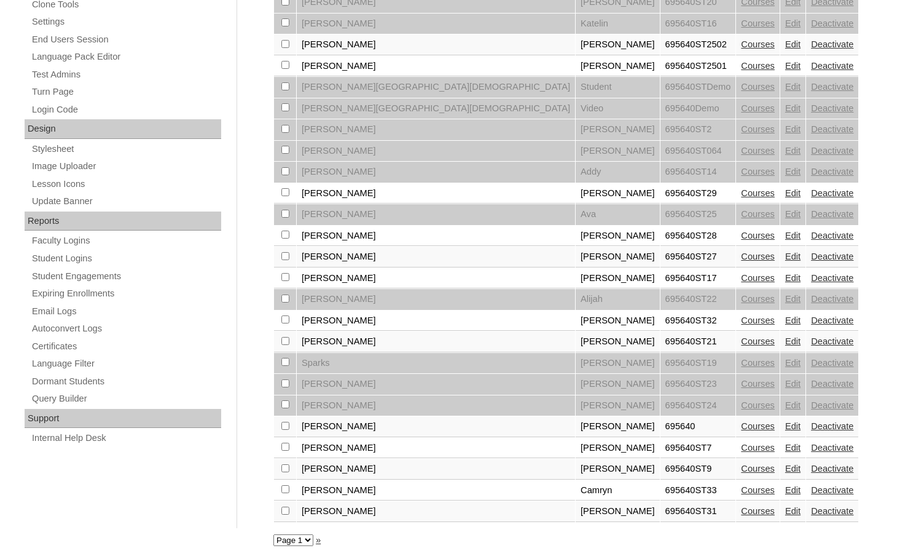
click at [741, 485] on link "Courses" at bounding box center [758, 490] width 34 height 10
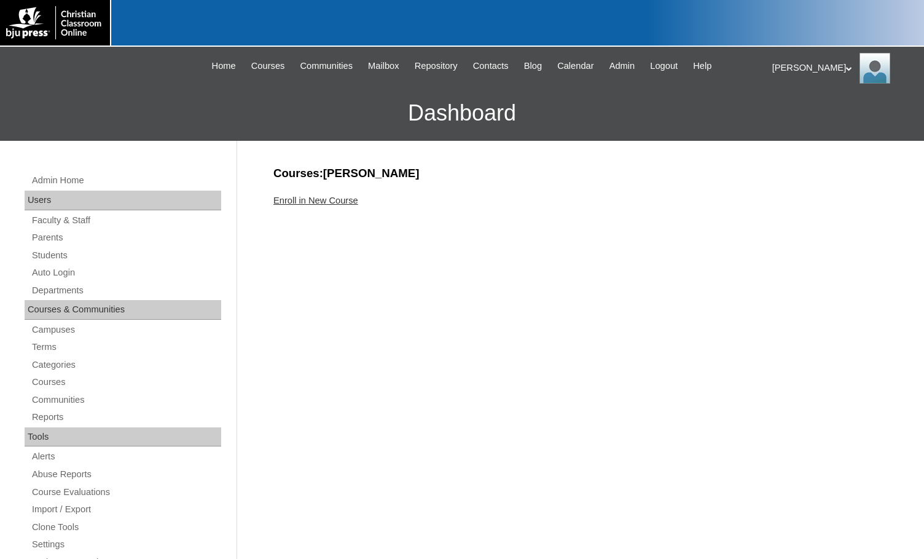
click at [337, 200] on link "Enroll in New Course" at bounding box center [315, 200] width 85 height 10
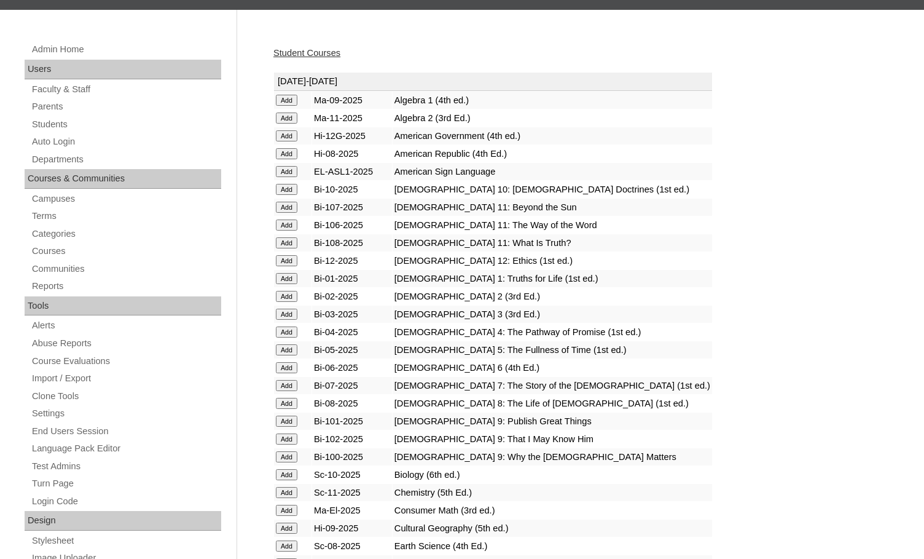
scroll to position [369, 0]
